Goal: Task Accomplishment & Management: Complete application form

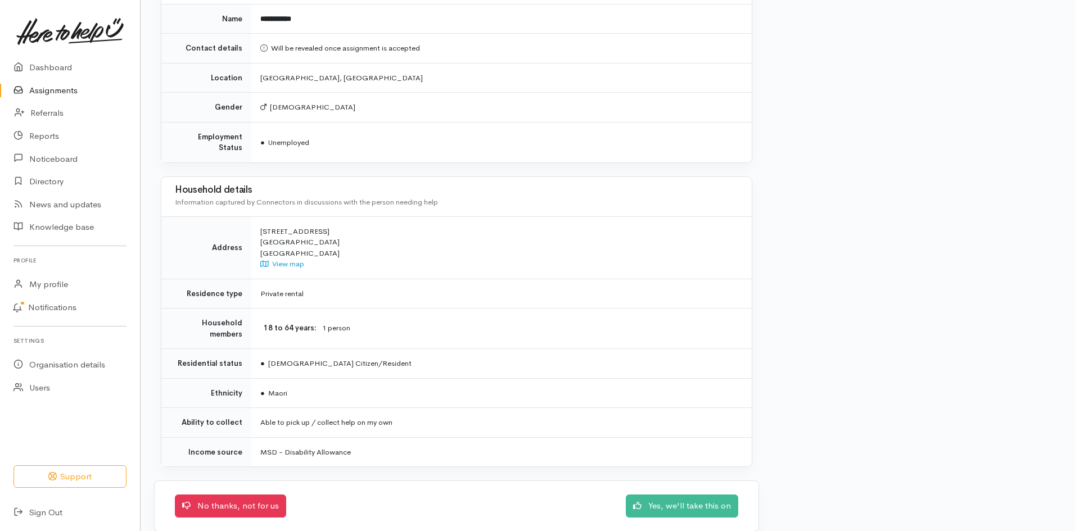
scroll to position [710, 0]
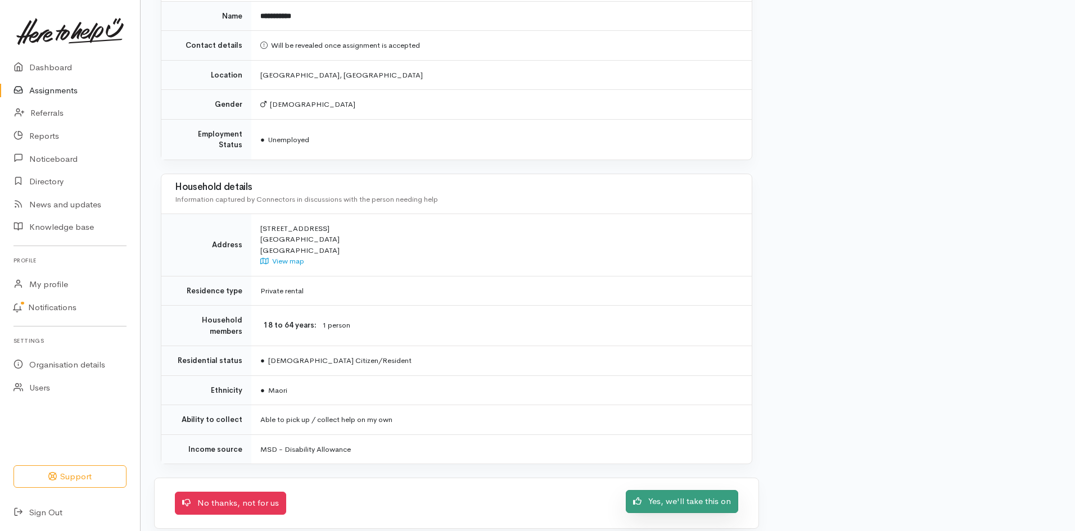
click at [642, 490] on link "Yes, we'll take this on" at bounding box center [682, 501] width 112 height 23
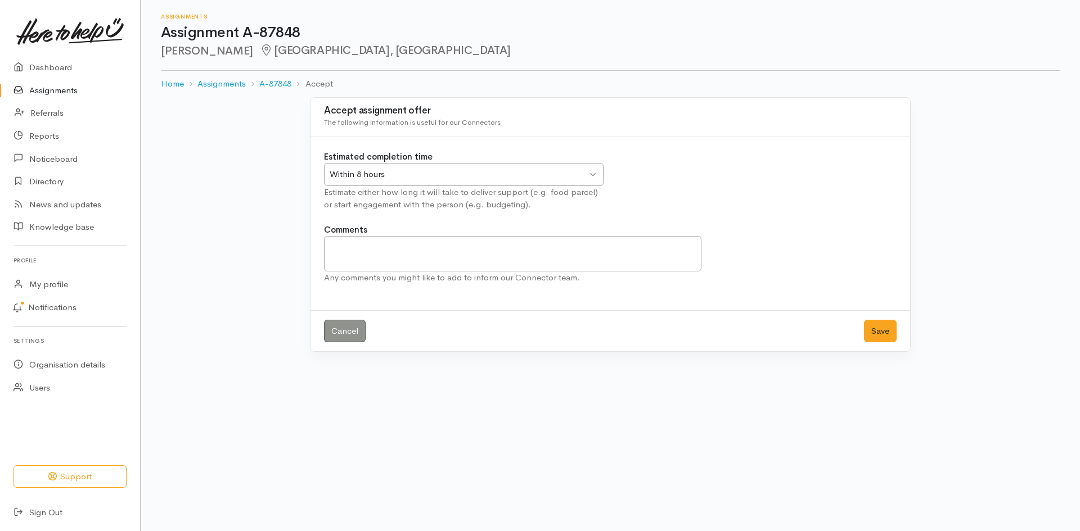
click at [588, 177] on div "Within 8 hours Within 8 hours" at bounding box center [464, 174] width 280 height 23
click at [870, 330] on button "Save" at bounding box center [880, 331] width 33 height 23
